Goal: Information Seeking & Learning: Find specific fact

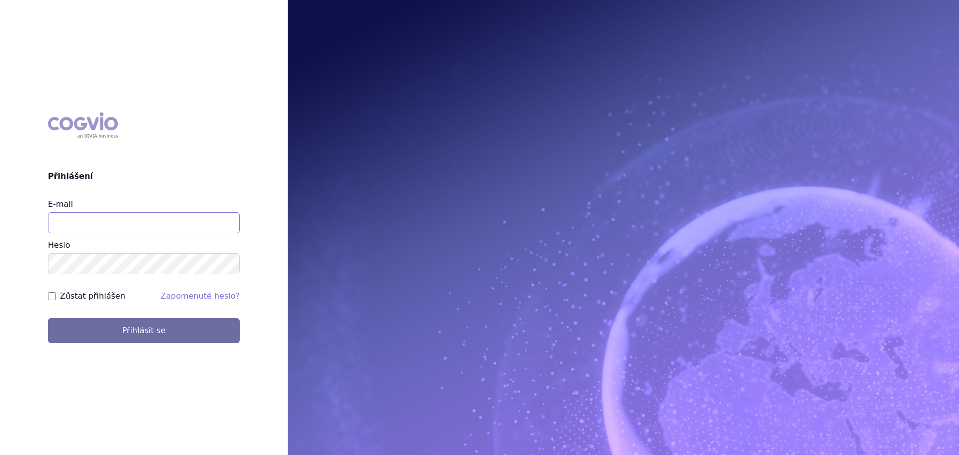
click at [89, 220] on input "E-mail" at bounding box center [144, 222] width 192 height 21
type input "michaela.x.tauchmanova@gsk.com"
click at [48, 318] on button "Přihlásit se" at bounding box center [144, 330] width 192 height 25
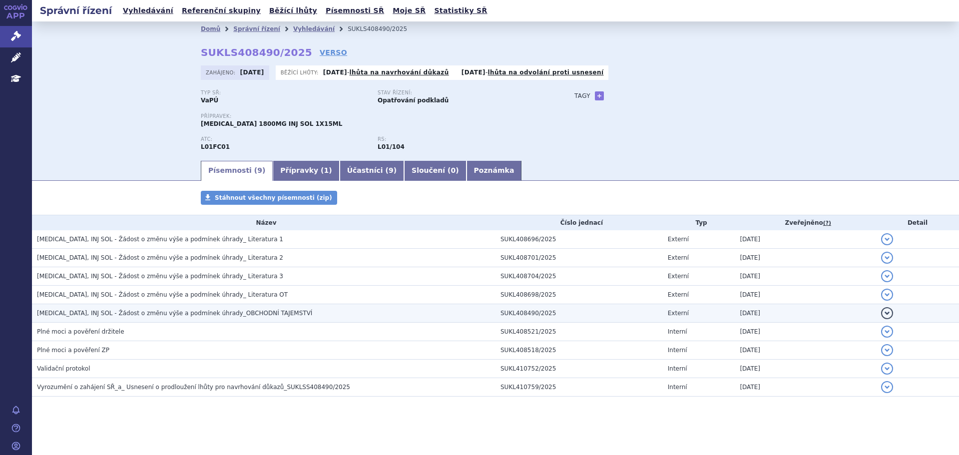
click at [160, 313] on span "DARZALEX, INJ SOL - Žádost o změnu výše a podmínek úhrady_OBCHODNÍ TAJEMSTVÍ" at bounding box center [174, 313] width 275 height 7
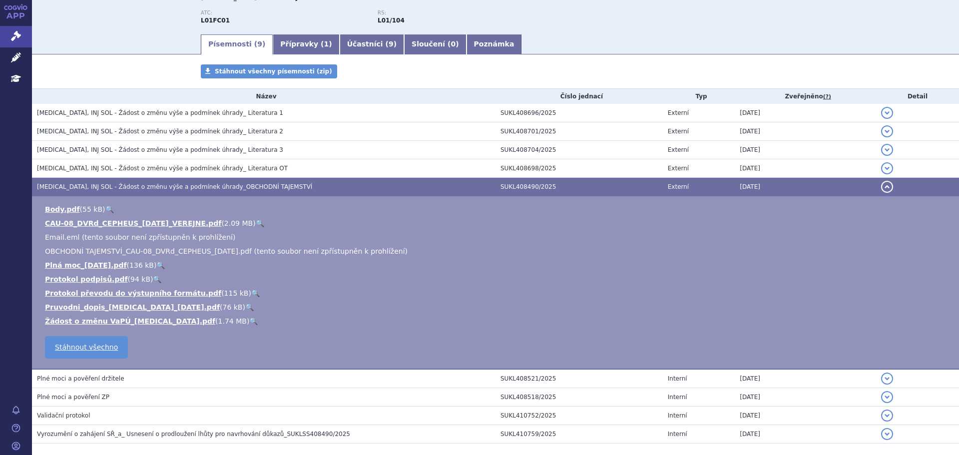
scroll to position [127, 0]
click at [162, 221] on link "CAU-08_DVRd_CEPHEUS_2025-10-07_VEREJNE.pdf" at bounding box center [133, 223] width 176 height 8
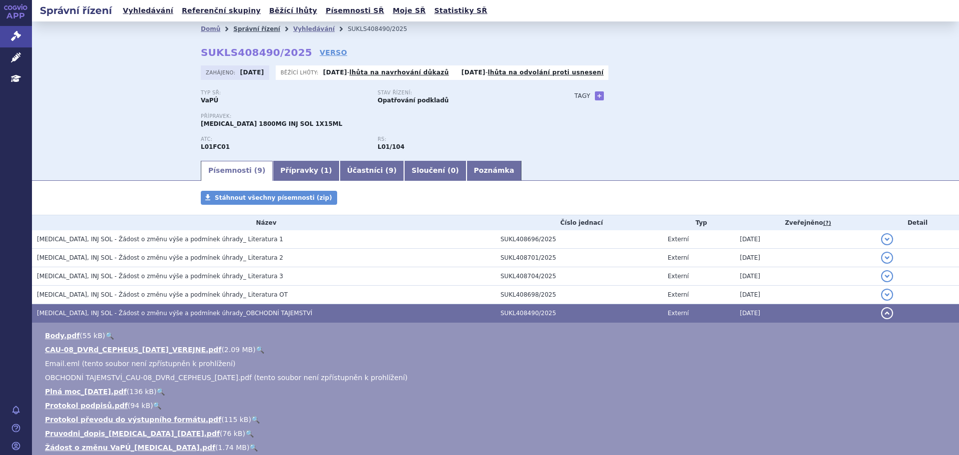
click at [250, 30] on link "Správní řízení" at bounding box center [256, 28] width 47 height 7
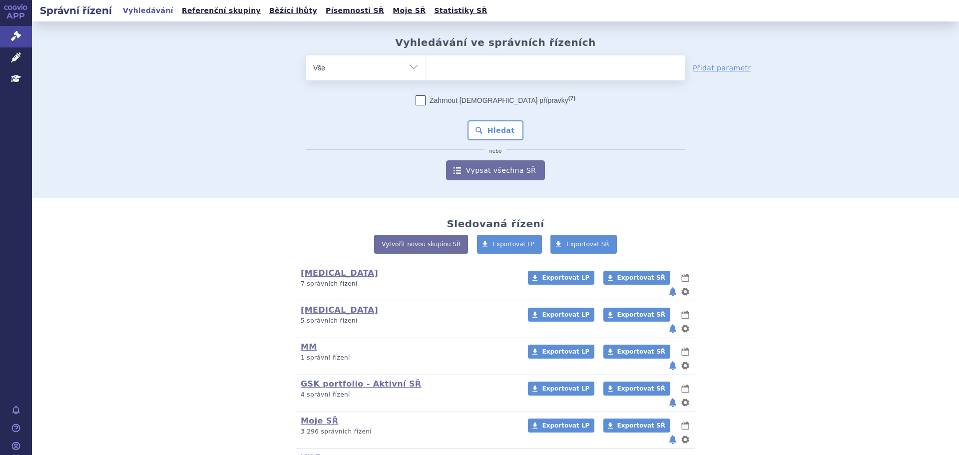
click at [492, 72] on ul at bounding box center [555, 65] width 259 height 21
click at [426, 72] on select at bounding box center [426, 67] width 0 height 25
paste input "SUKLS344696/2025"
type input "SUKLS344696/2025"
select select "SUKLS344696/2025"
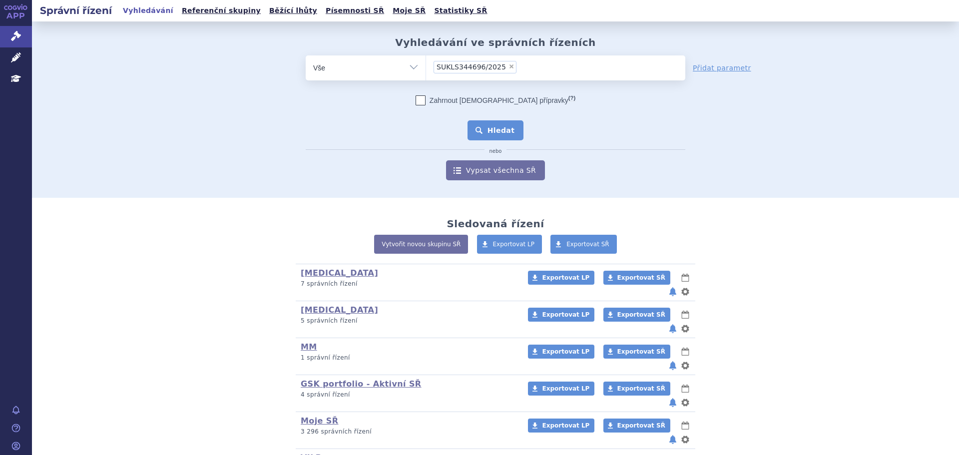
click at [489, 120] on button "Hledat" at bounding box center [496, 130] width 56 height 20
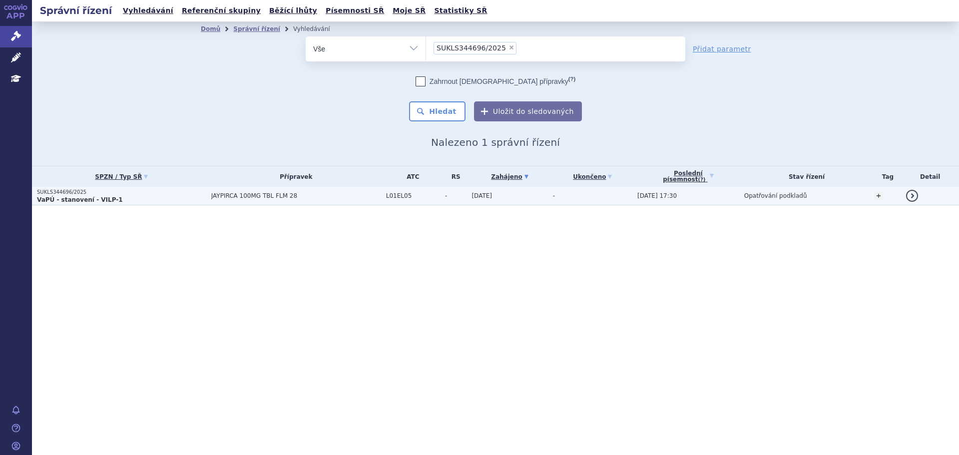
click at [177, 193] on p "SUKLS344696/2025" at bounding box center [121, 192] width 169 height 7
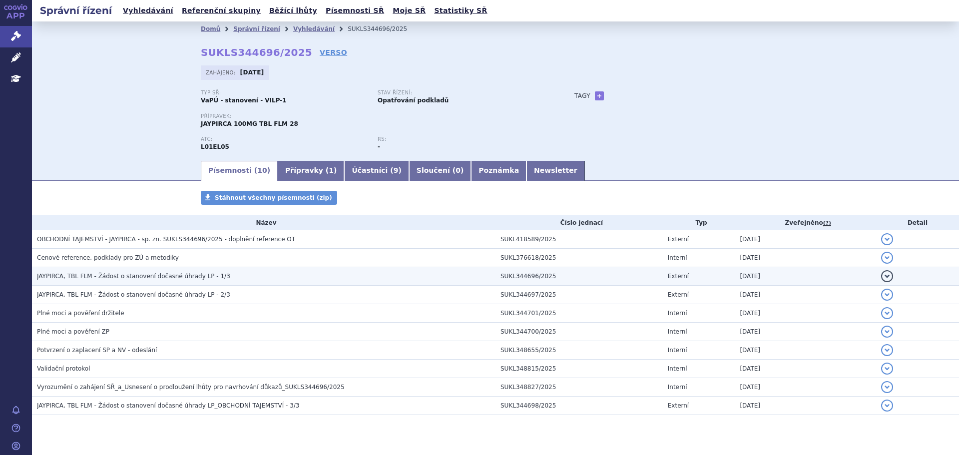
click at [220, 276] on h3 "JAYPIRCA, TBL FLM - Žádost o stanovení dočasné úhrady LP - 1/3" at bounding box center [266, 276] width 459 height 10
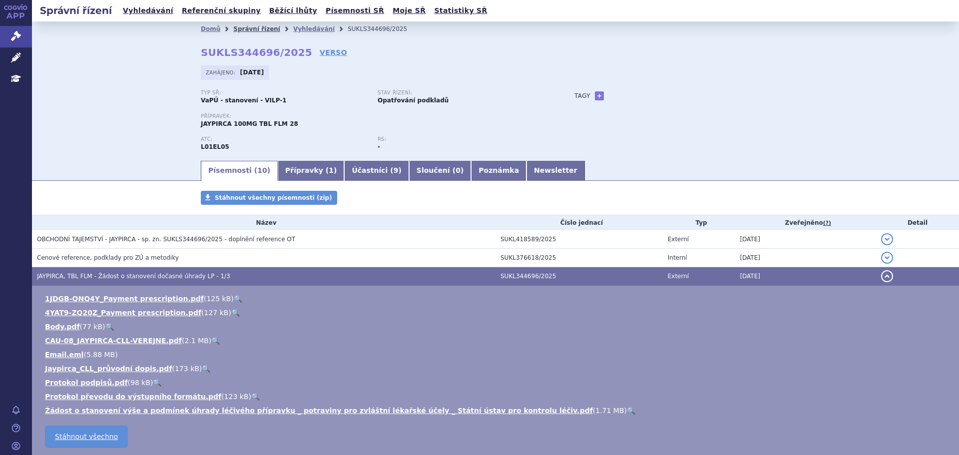
click at [250, 28] on link "Správní řízení" at bounding box center [256, 28] width 47 height 7
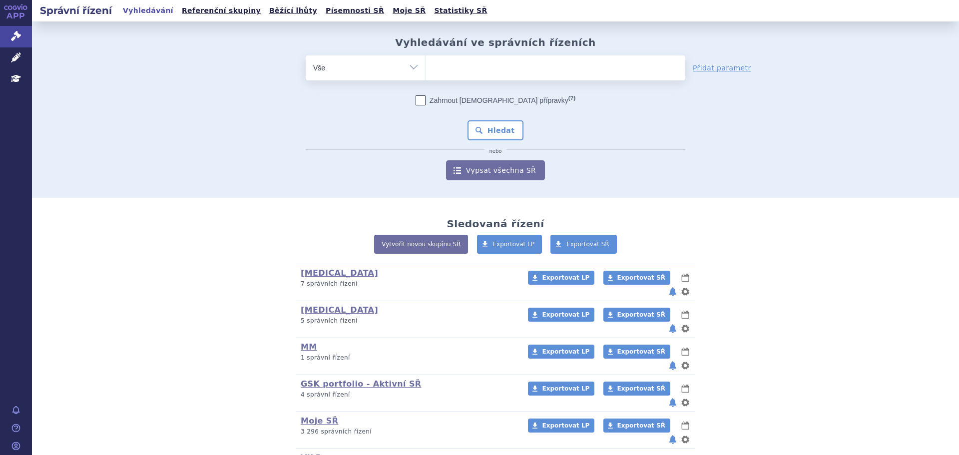
click at [474, 66] on ul at bounding box center [555, 65] width 259 height 21
click at [426, 66] on select at bounding box center [426, 67] width 0 height 25
paste input "SUKLS215161/2025"
type input "SUKLS215161/2025"
select select "SUKLS215161/2025"
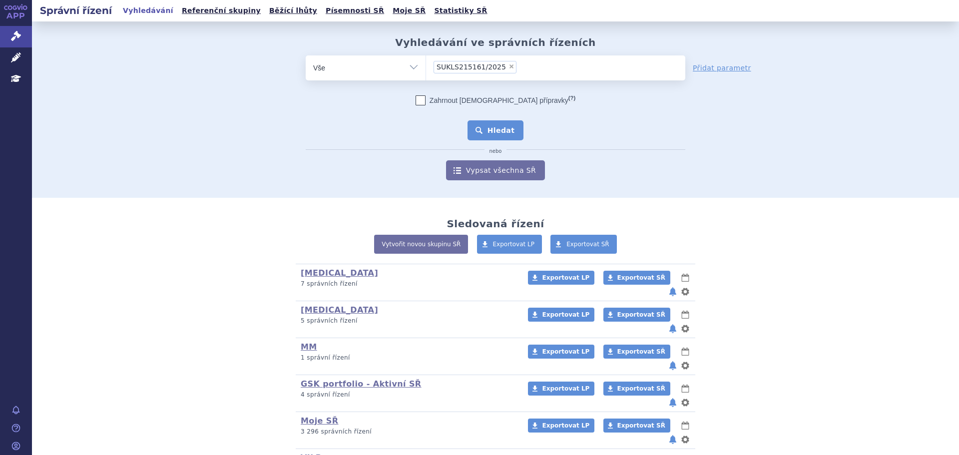
click at [499, 131] on button "Hledat" at bounding box center [496, 130] width 56 height 20
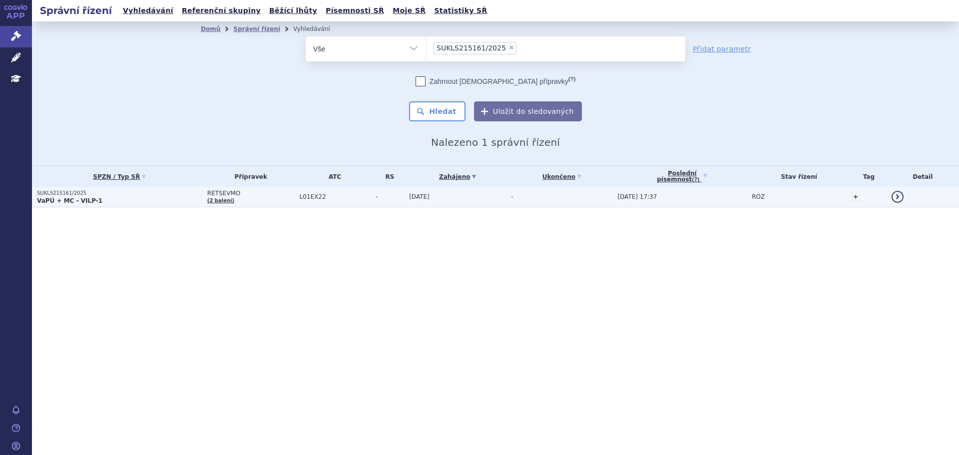
click at [163, 197] on p "VaPÚ + MC - VILP-1" at bounding box center [119, 201] width 165 height 8
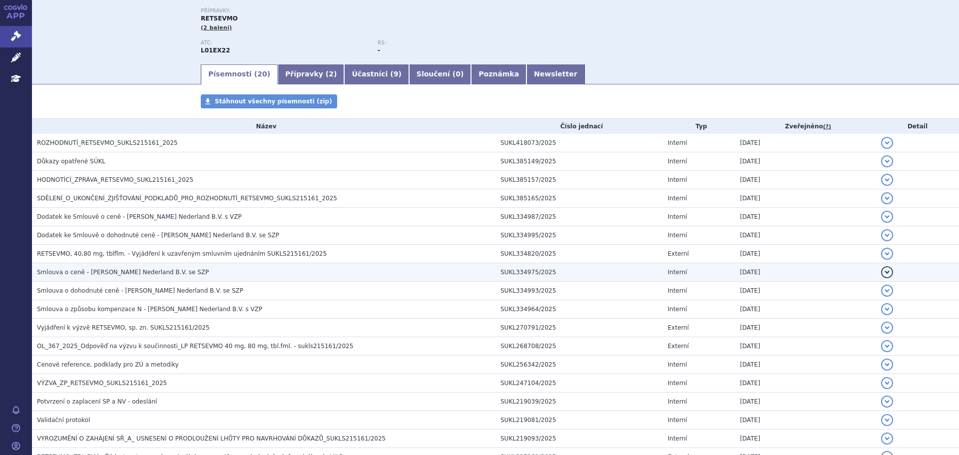
scroll to position [106, 0]
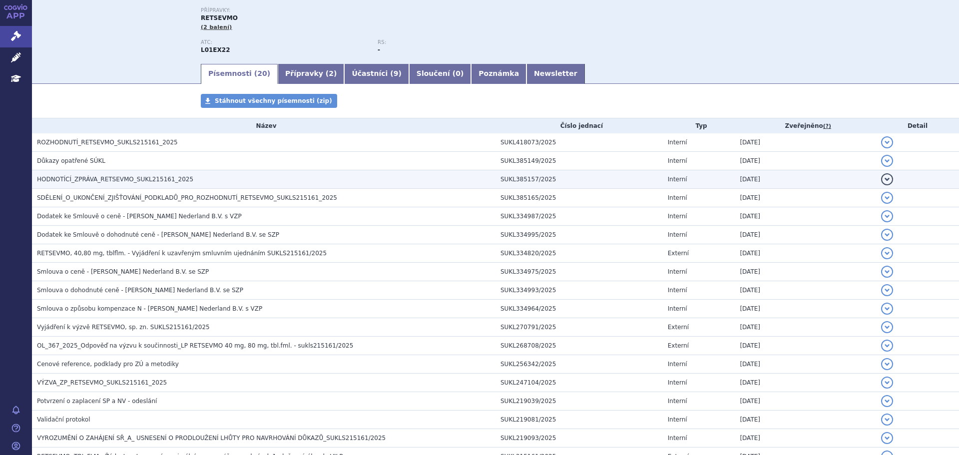
click at [171, 178] on span "HODNOTÍCÍ_ZPRÁVA_RETSEVMO_SUKL215161_2025" at bounding box center [115, 179] width 156 height 7
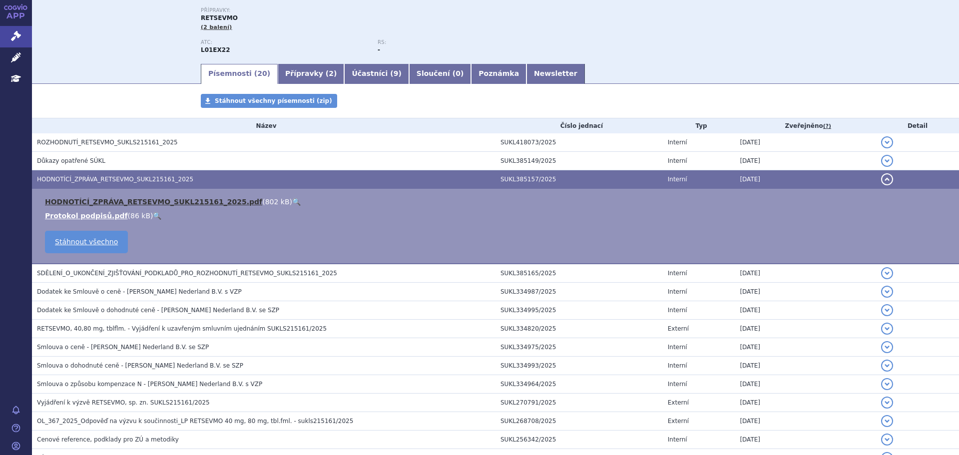
click at [152, 202] on link "HODNOTÍCÍ_ZPRÁVA_RETSEVMO_SUKL215161_2025.pdf" at bounding box center [153, 202] width 217 height 8
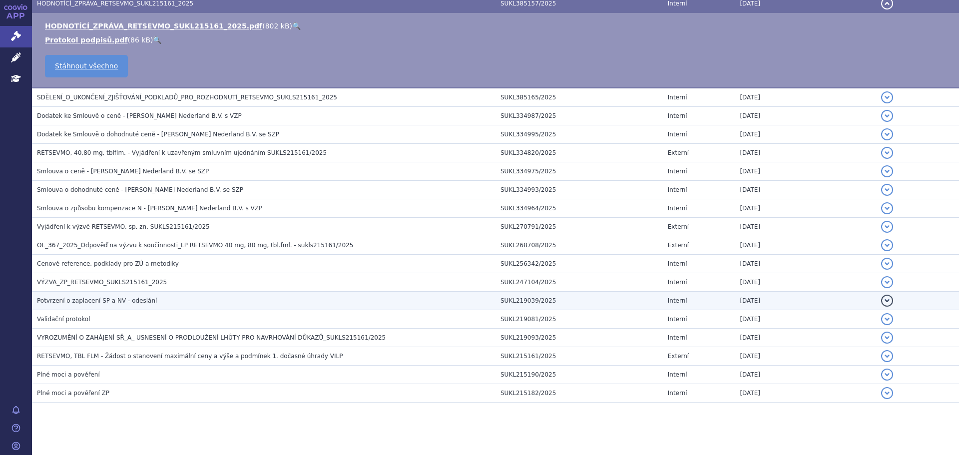
scroll to position [289, 0]
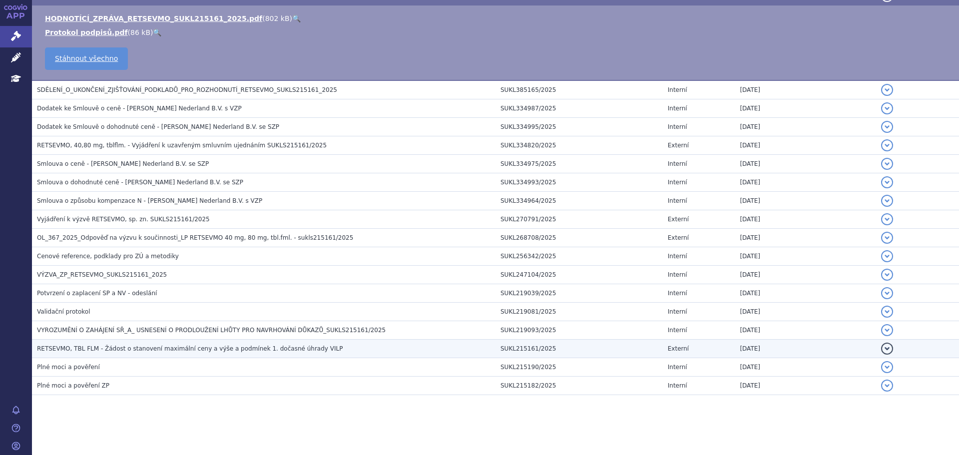
click at [198, 346] on span "RETSEVMO, TBL FLM - Žádost o stanovení maximální ceny a výše a podmínek 1. doča…" at bounding box center [190, 348] width 306 height 7
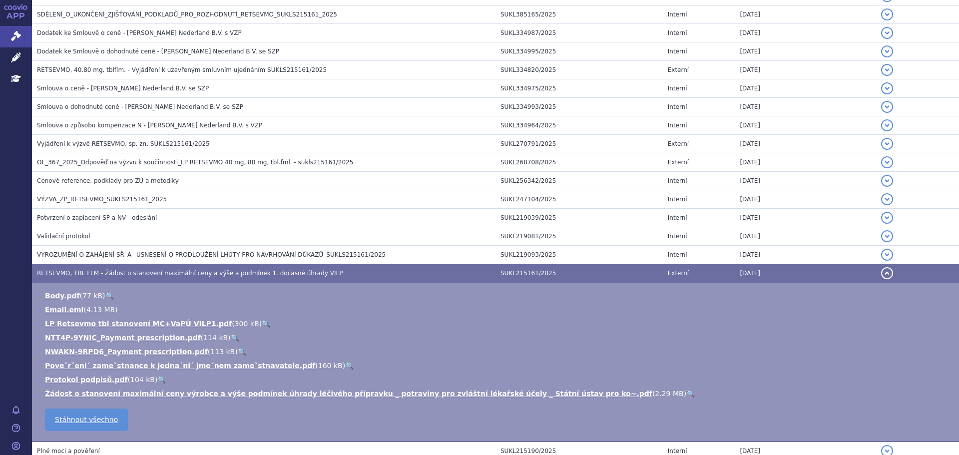
scroll to position [373, 0]
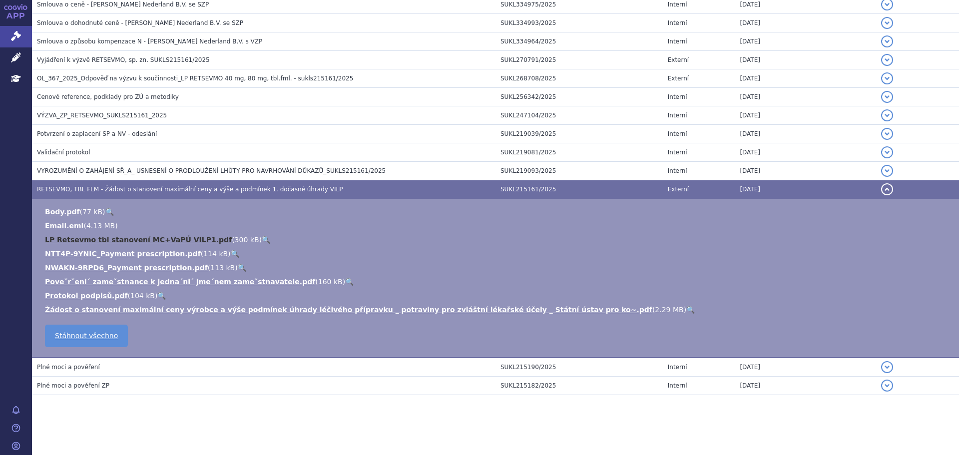
click at [159, 240] on link "LP Retsevmo tbl stanovení MC+VaPÚ VILP1.pdf" at bounding box center [138, 240] width 187 height 8
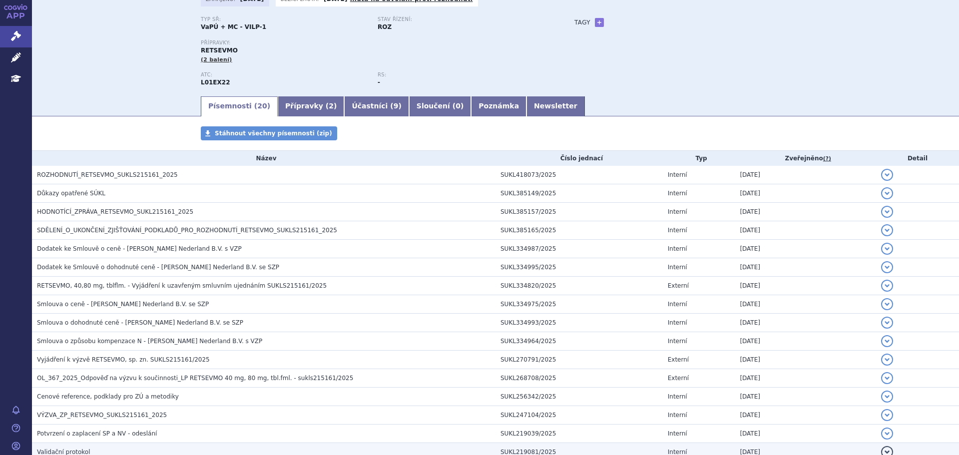
scroll to position [0, 0]
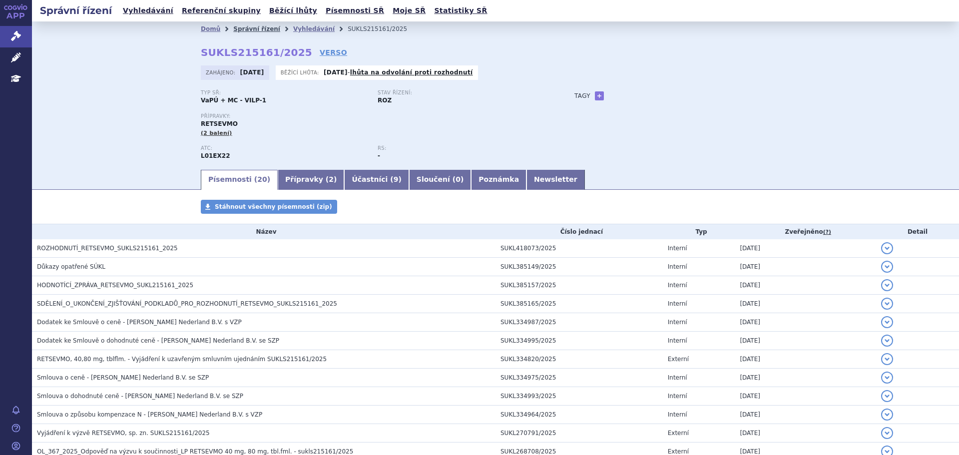
click at [246, 26] on link "Správní řízení" at bounding box center [256, 28] width 47 height 7
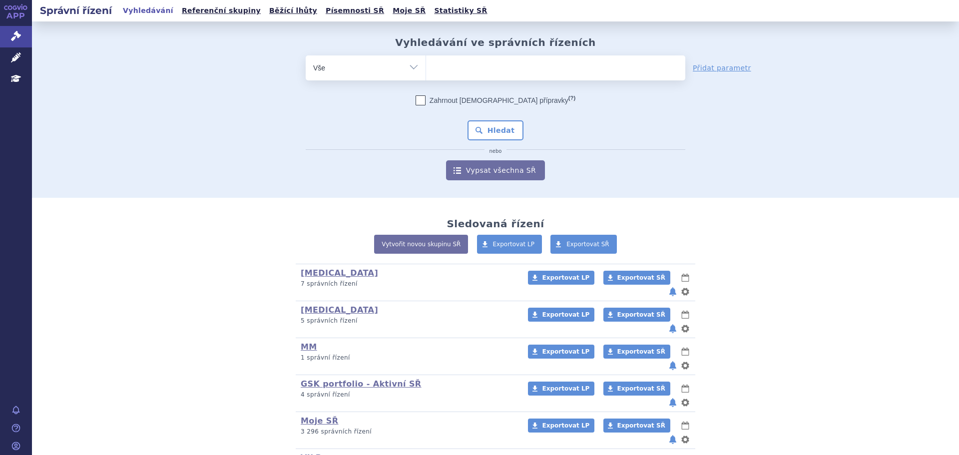
click at [470, 66] on ul at bounding box center [555, 65] width 259 height 21
click at [426, 66] on select at bounding box center [426, 67] width 0 height 25
type input "re"
type input "ret"
type input "retse"
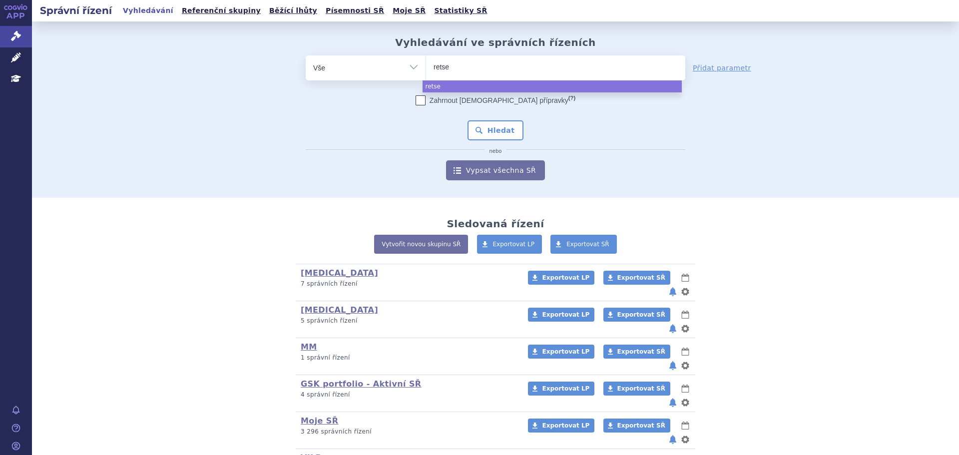
type input "retsev"
type input "retsevm"
type input "retsevmo"
select select "retsevmo"
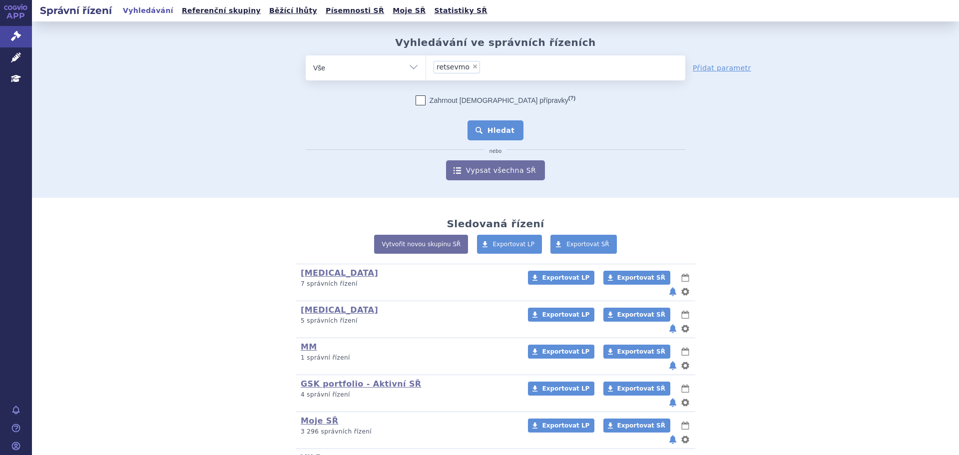
click at [487, 124] on button "Hledat" at bounding box center [496, 130] width 56 height 20
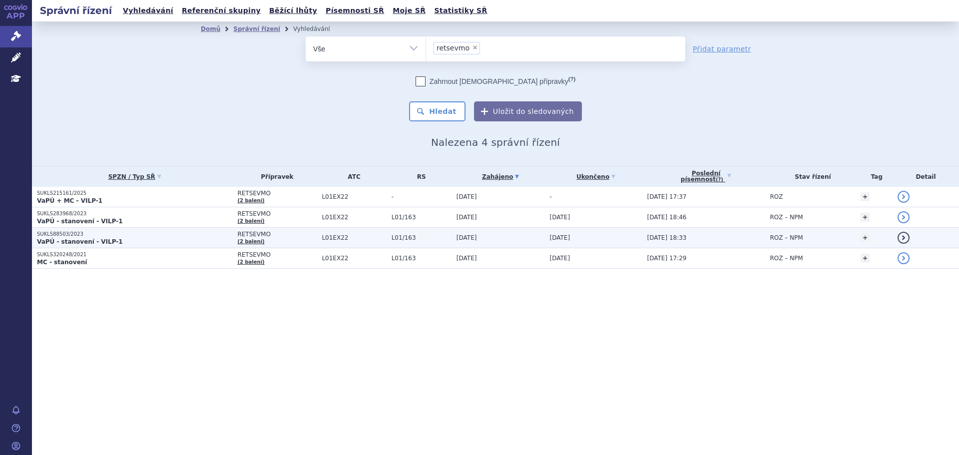
click at [140, 237] on p "SUKLS88503/2023" at bounding box center [134, 234] width 195 height 7
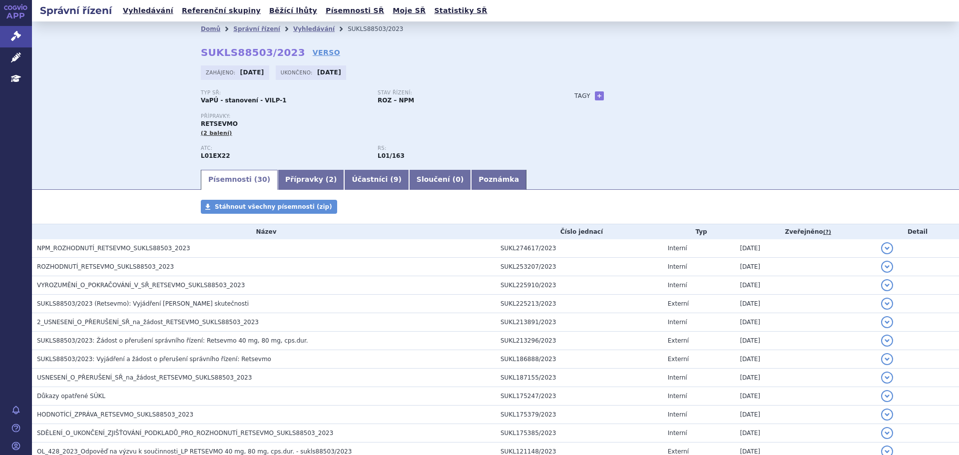
click at [101, 153] on div "Domů Správní řízení Vyhledávání SUKLS88503/2023 SUKLS88503/2023 VERSO Zahájeno:…" at bounding box center [495, 94] width 927 height 147
click at [298, 29] on link "Vyhledávání" at bounding box center [313, 28] width 41 height 7
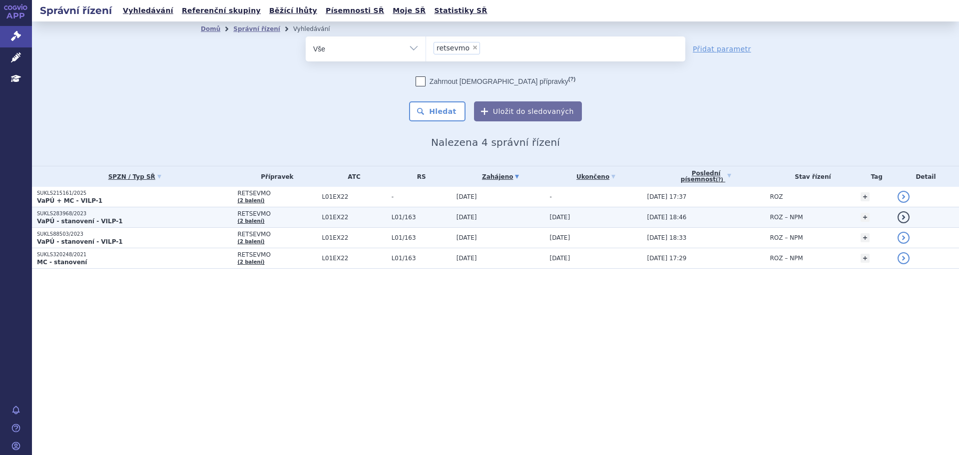
click at [119, 222] on p "VaPÚ - stanovení - VILP-1" at bounding box center [134, 221] width 195 height 8
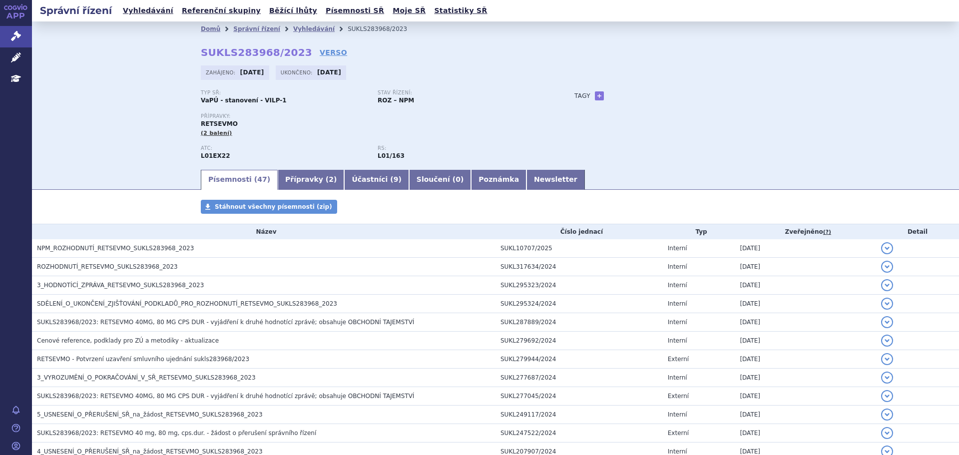
click at [112, 143] on div "Domů Správní řízení Vyhledávání SUKLS283968/2023 SUKLS283968/2023 VERSO [GEOGRA…" at bounding box center [495, 94] width 927 height 147
click at [116, 159] on div "Domů Správní řízení Vyhledávání SUKLS283968/2023 SUKLS283968/2023 VERSO [GEOGRA…" at bounding box center [495, 94] width 927 height 147
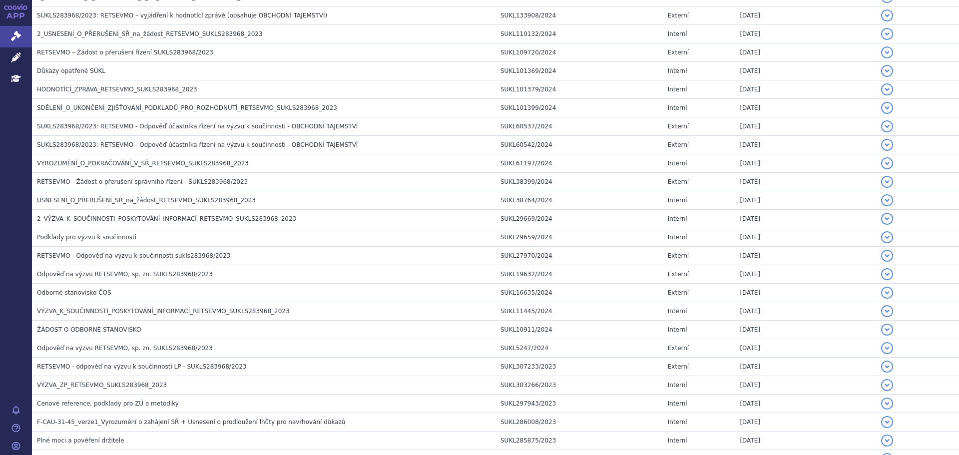
scroll to position [713, 0]
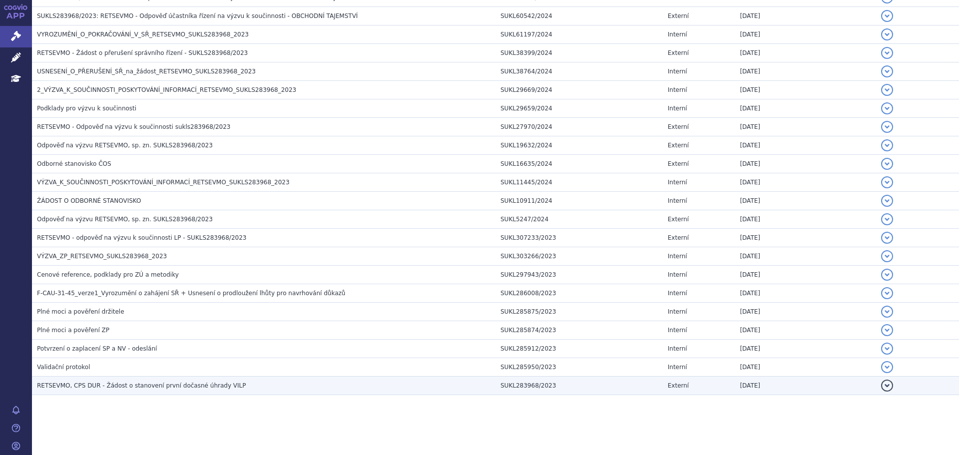
click at [175, 393] on td "RETSEVMO, CPS DUR - Žádost o stanovení první dočasné úhrady VILP" at bounding box center [264, 386] width 464 height 18
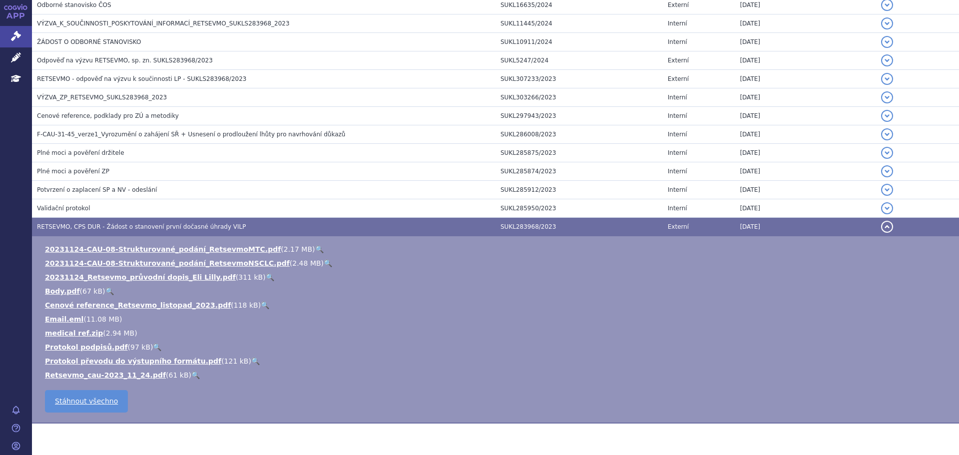
scroll to position [900, 0]
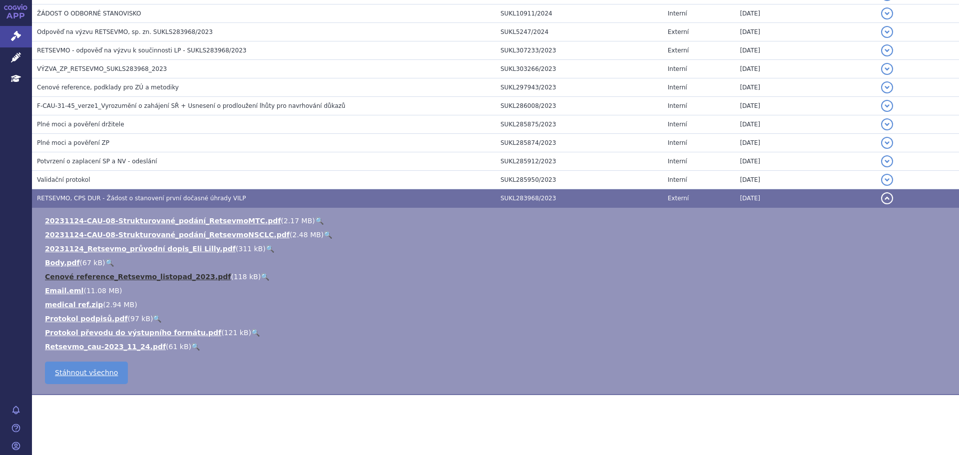
click at [175, 273] on link "Cenové reference_Retsevmo_listopad_2023.pdf" at bounding box center [138, 277] width 186 height 8
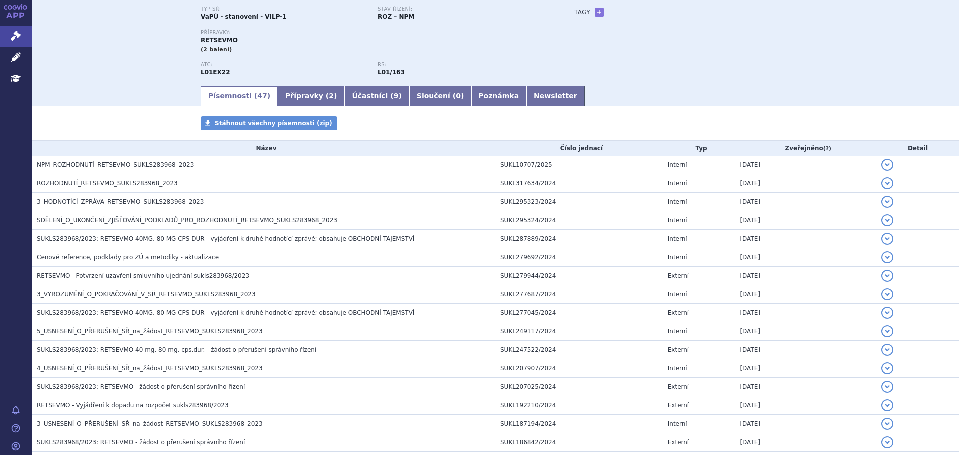
scroll to position [0, 0]
